Goal: Find contact information: Find contact information

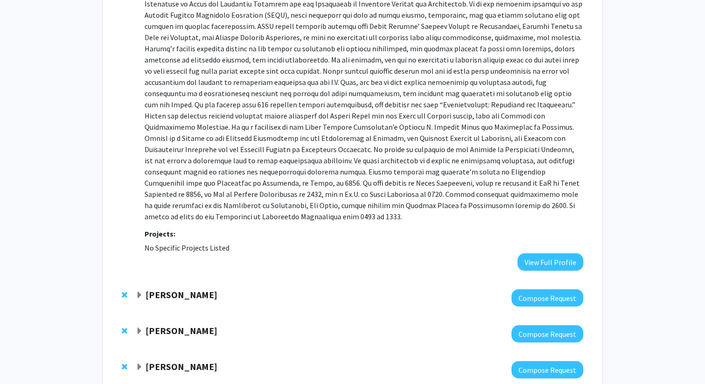
scroll to position [638, 0]
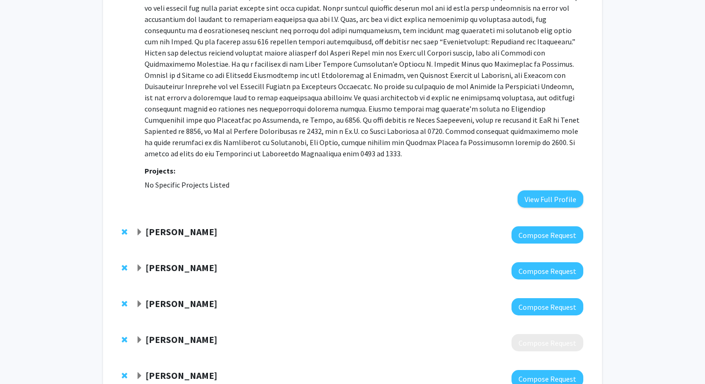
click at [175, 226] on strong "[PERSON_NAME]" at bounding box center [181, 232] width 72 height 12
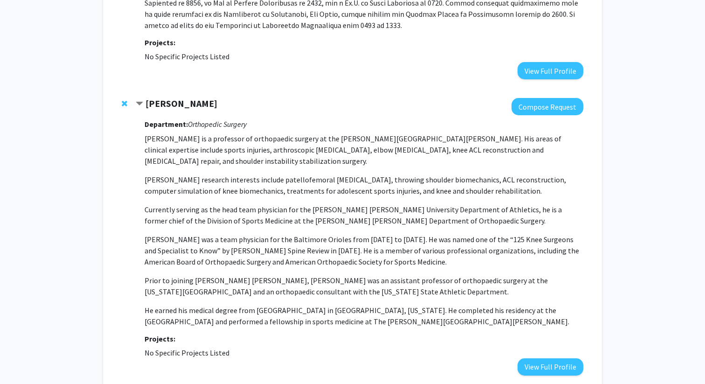
scroll to position [773, 0]
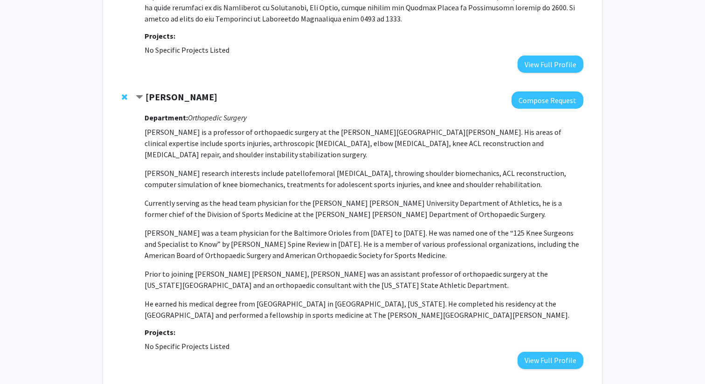
drag, startPoint x: 234, startPoint y: 333, endPoint x: 122, endPoint y: 112, distance: 247.9
click at [122, 112] on div "[PERSON_NAME] Compose Request Department: Orthopedic Surgery [PERSON_NAME] is a…" at bounding box center [352, 230] width 480 height 296
copy div "Loremi Dolorsit Ametcon Adipisc Elitseddoe: Temporinci Utlabor Etdolo Magnaali …"
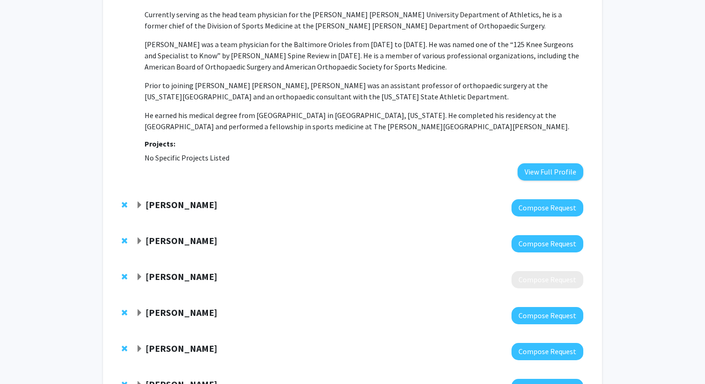
scroll to position [971, 0]
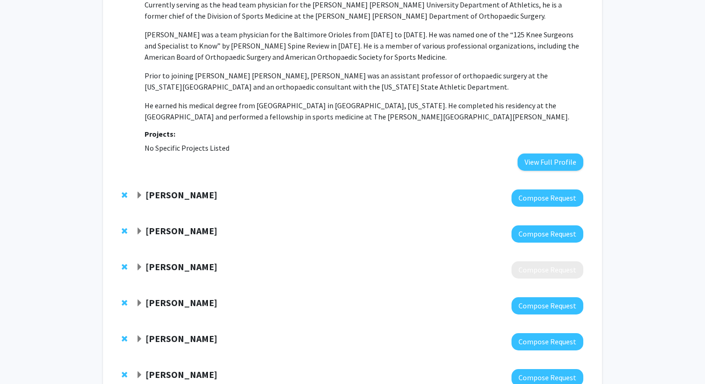
click at [206, 189] on strong "[PERSON_NAME]" at bounding box center [181, 195] width 72 height 12
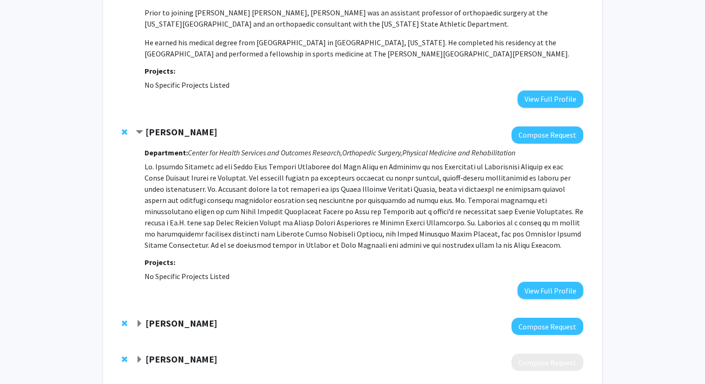
scroll to position [1041, 0]
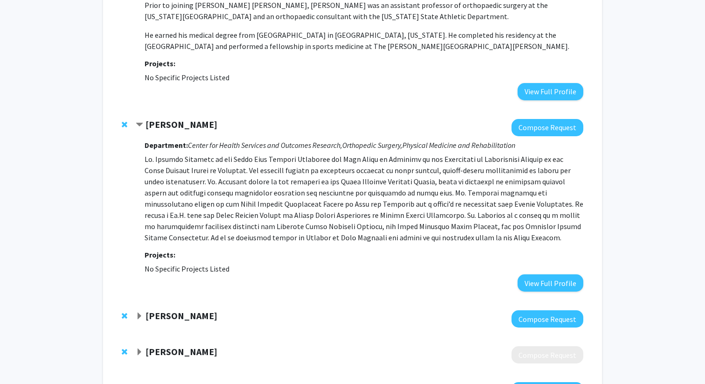
drag, startPoint x: 236, startPoint y: 258, endPoint x: 116, endPoint y: 125, distance: 179.2
click at [116, 125] on div "[PERSON_NAME] Compose Request Department: Center for Health Services and Outcom…" at bounding box center [352, 205] width 480 height 191
copy div "Loremip Dolorsit Ametcon Adipisc Elitseddoe: Tempor inc Utlabo Etdolore mag Ali…"
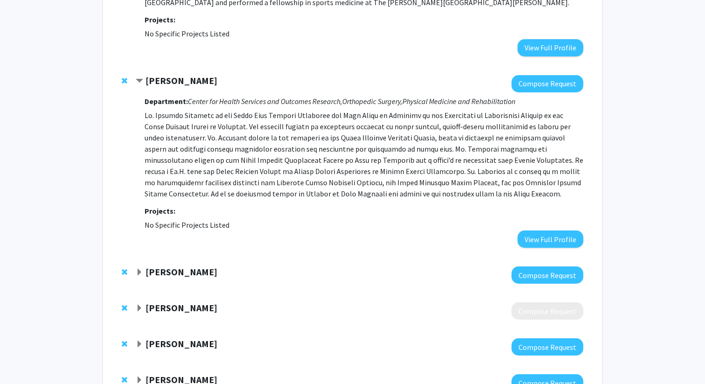
scroll to position [1111, 0]
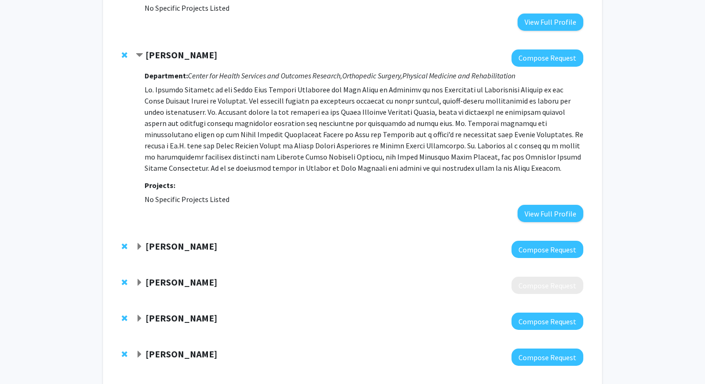
click at [155, 240] on strong "[PERSON_NAME]" at bounding box center [181, 246] width 72 height 12
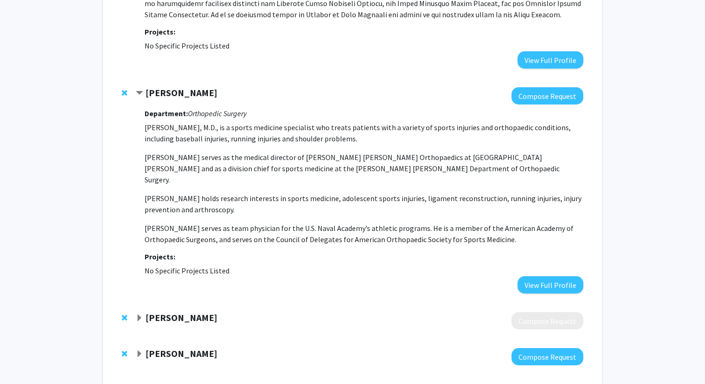
scroll to position [1270, 0]
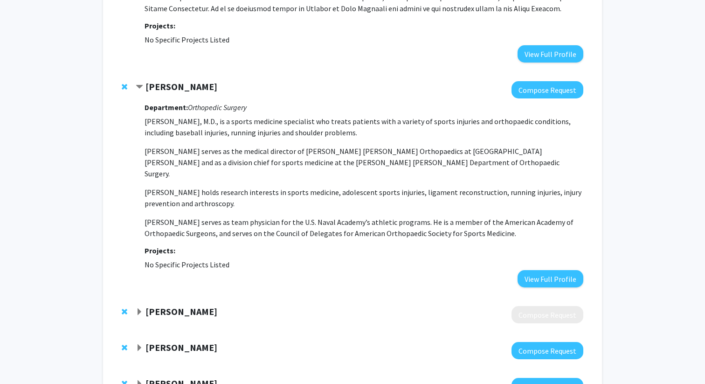
drag, startPoint x: 243, startPoint y: 246, endPoint x: 142, endPoint y: 69, distance: 203.8
click at [142, 72] on div "[PERSON_NAME] Compose Request Department: Orthopedic Surgery [PERSON_NAME], M.D…" at bounding box center [352, 184] width 480 height 225
copy div "[PERSON_NAME] Compose Request Department: Orthopedic Surgery [PERSON_NAME], M.D…"
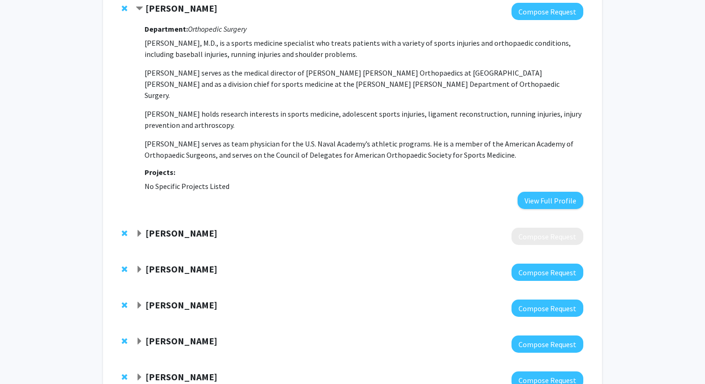
scroll to position [1346, 0]
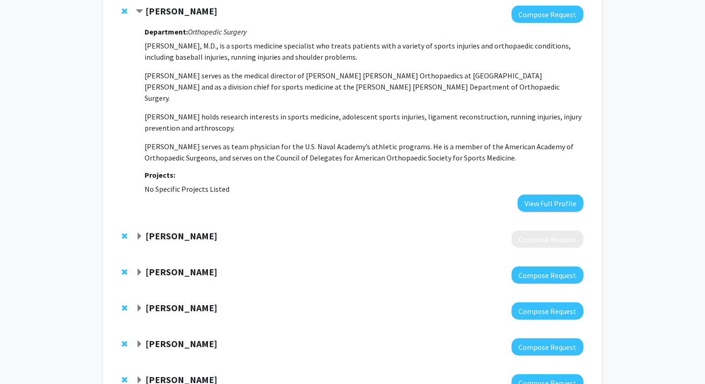
click at [158, 230] on strong "[PERSON_NAME]" at bounding box center [181, 236] width 72 height 12
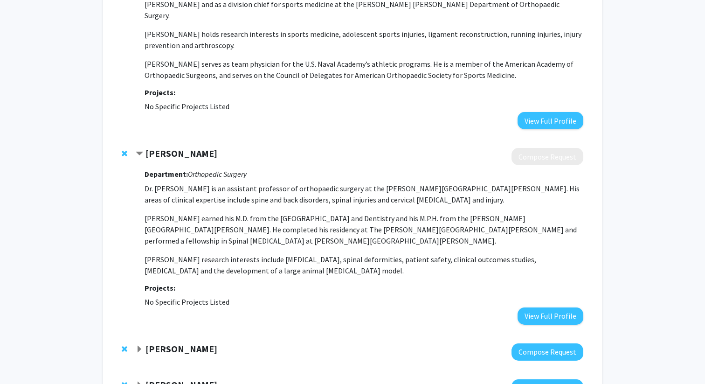
scroll to position [1436, 0]
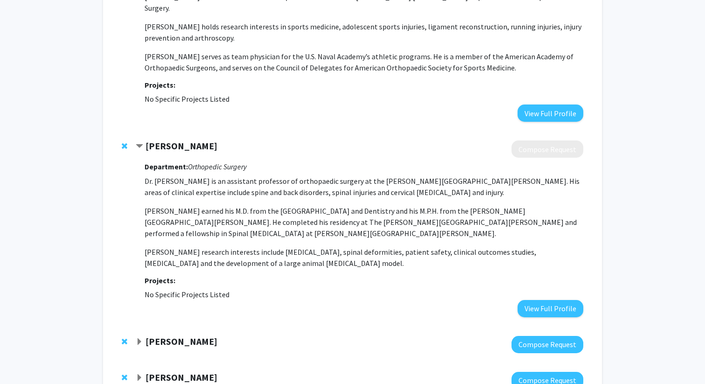
drag, startPoint x: 243, startPoint y: 280, endPoint x: 134, endPoint y: 145, distance: 173.0
click at [134, 145] on div "[PERSON_NAME] Compose Request Department: Orthopedic Surgery Dr. [PERSON_NAME] …" at bounding box center [352, 228] width 480 height 195
copy div "[PERSON_NAME] Compose Request Department: Orthopedic Surgery Dr. [PERSON_NAME] …"
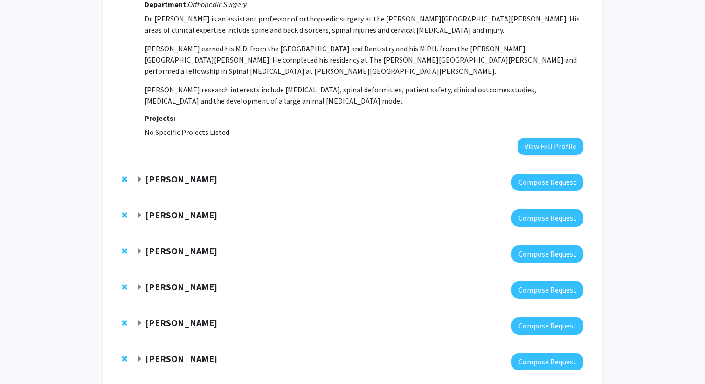
scroll to position [1601, 0]
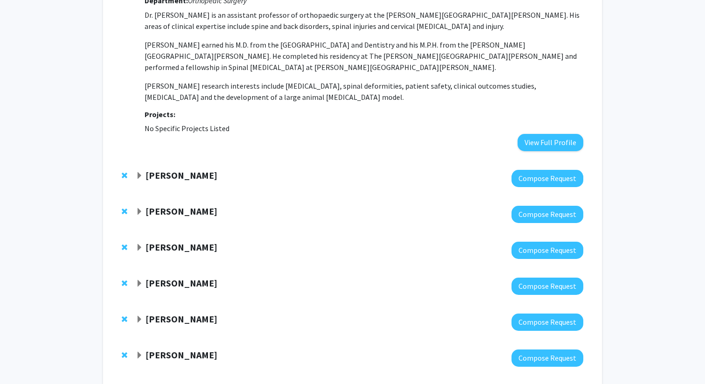
click at [181, 166] on div "[PERSON_NAME] Compose Request" at bounding box center [352, 178] width 480 height 36
click at [183, 169] on strong "[PERSON_NAME]" at bounding box center [181, 175] width 72 height 12
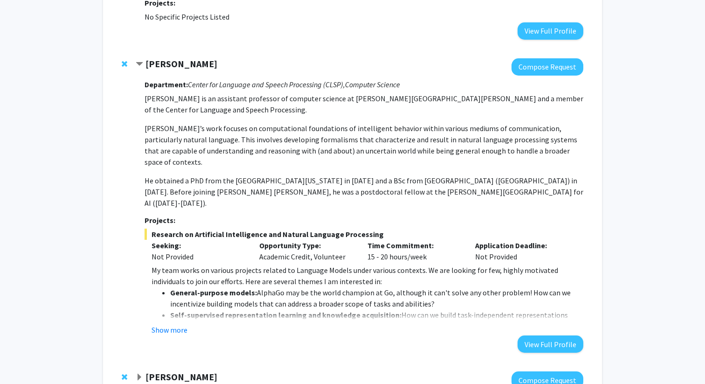
scroll to position [1715, 0]
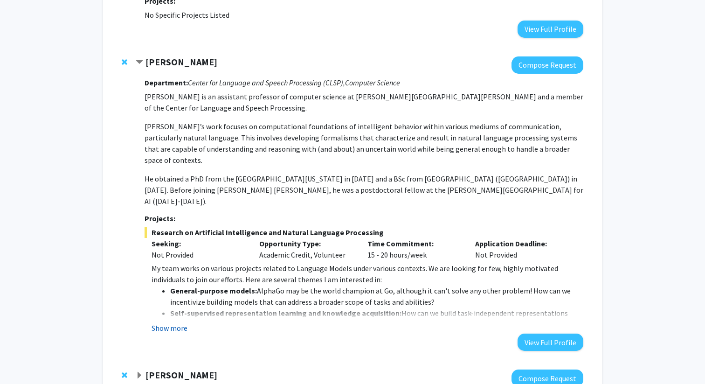
click at [174, 322] on button "Show more" at bounding box center [170, 327] width 36 height 11
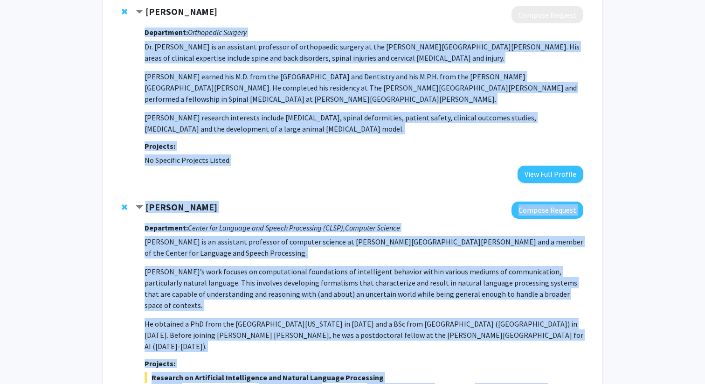
scroll to position [1568, 0]
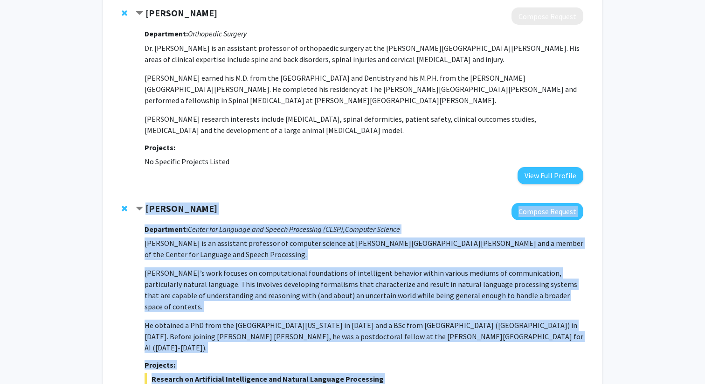
drag, startPoint x: 549, startPoint y: 281, endPoint x: 134, endPoint y: 180, distance: 427.6
copy div "Loremi Dolorsit Ametcon Adipisc Elitseddoe: Tempor inc Utlabore etd Magnaa Enim…"
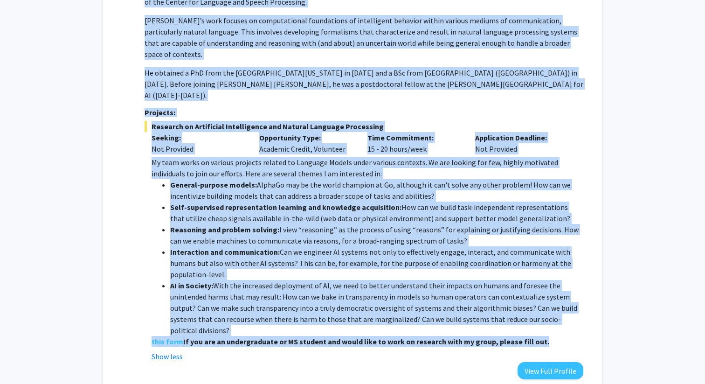
scroll to position [1818, 0]
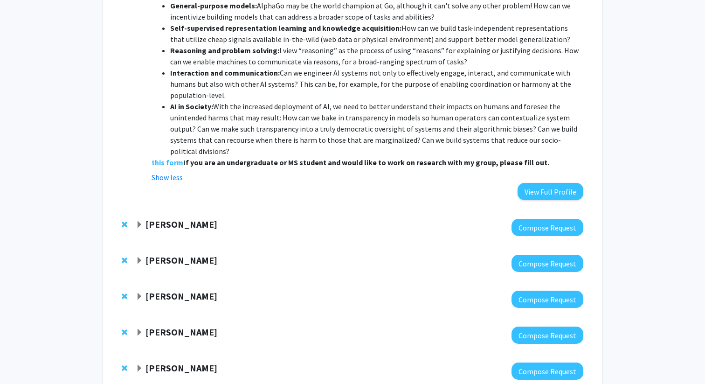
click at [160, 218] on strong "[PERSON_NAME]" at bounding box center [181, 224] width 72 height 12
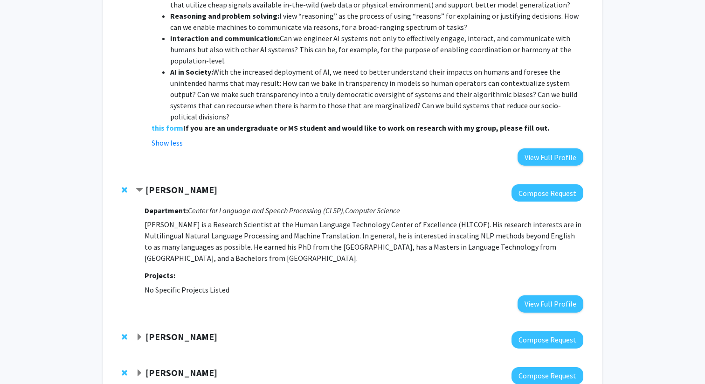
scroll to position [2044, 0]
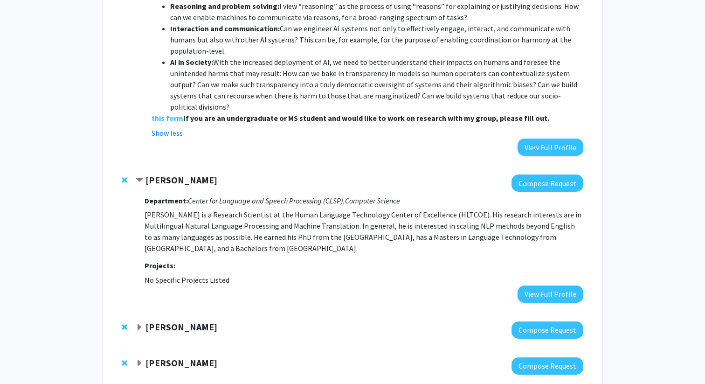
click at [233, 274] on fg-project-list "No Specific Projects Listed" at bounding box center [364, 279] width 439 height 11
drag, startPoint x: 238, startPoint y: 238, endPoint x: 144, endPoint y: 155, distance: 126.2
click at [141, 174] on div "[PERSON_NAME] Compose Request Department: Center for Language and Speech Proces…" at bounding box center [360, 238] width 448 height 128
copy div "Department: Center for Language and Speech Processing (CLSP), Computer Science …"
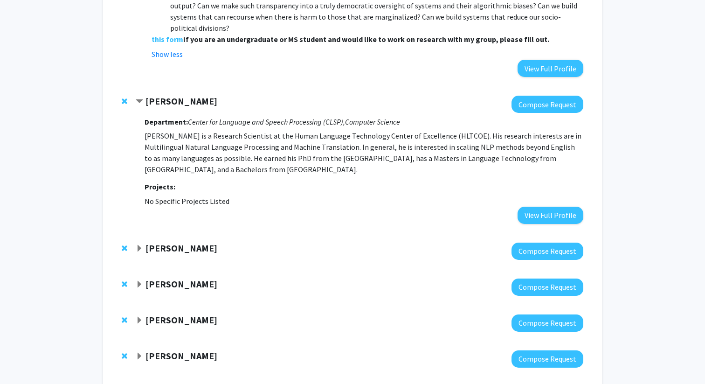
scroll to position [2129, 0]
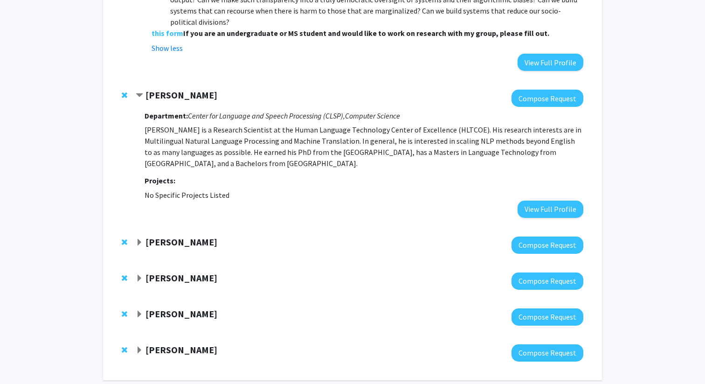
click at [183, 227] on div "[PERSON_NAME] Compose Request" at bounding box center [352, 245] width 480 height 36
click at [182, 236] on strong "[PERSON_NAME]" at bounding box center [181, 242] width 72 height 12
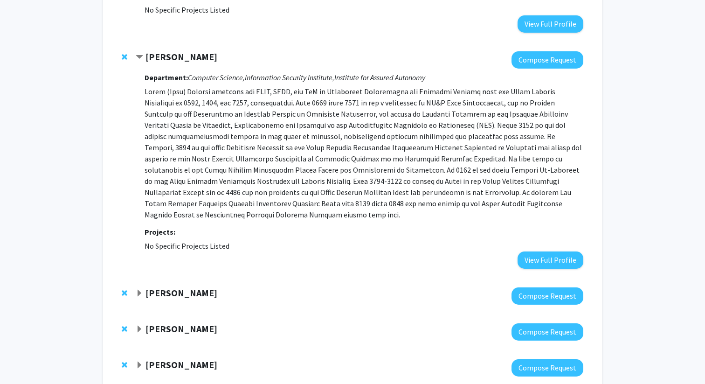
scroll to position [2318, 0]
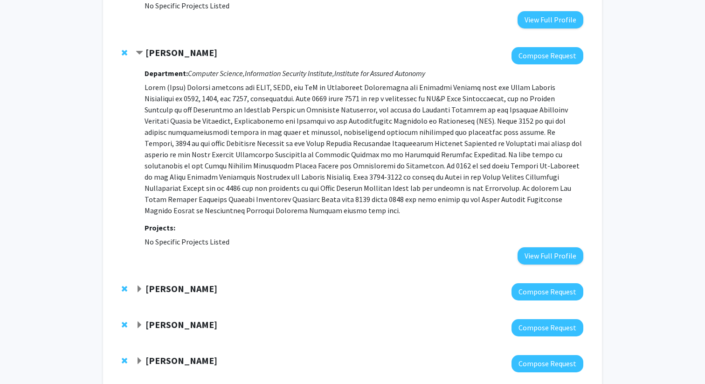
click at [171, 274] on div "[PERSON_NAME] Compose Request" at bounding box center [352, 292] width 480 height 36
click at [170, 283] on strong "[PERSON_NAME]" at bounding box center [181, 289] width 72 height 12
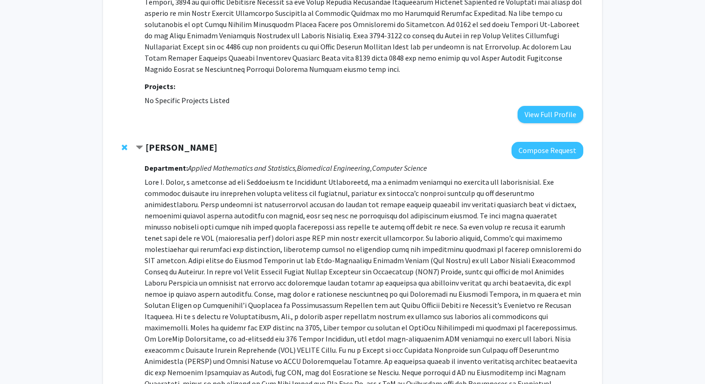
scroll to position [2461, 0]
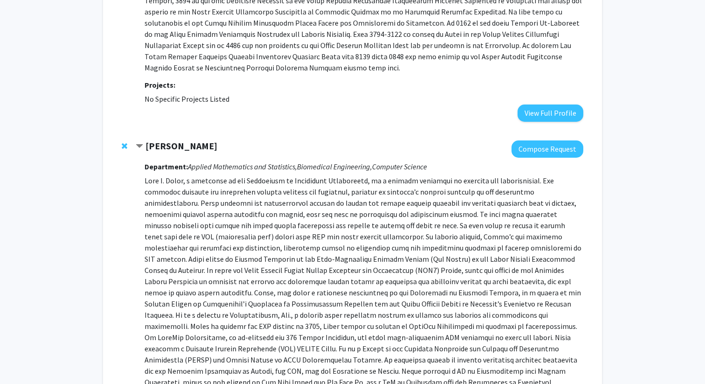
drag, startPoint x: 234, startPoint y: 358, endPoint x: 127, endPoint y: 93, distance: 285.5
click at [127, 131] on div "[PERSON_NAME] Compose Request Department: Applied Mathematics and Statistics, B…" at bounding box center [352, 293] width 480 height 325
copy div "Lore Ipsum Dolorsi Ametcon Adipiscing: Elitsed Doeiusmodte inc Utlaboreet, Dolo…"
